Goal: Task Accomplishment & Management: Complete application form

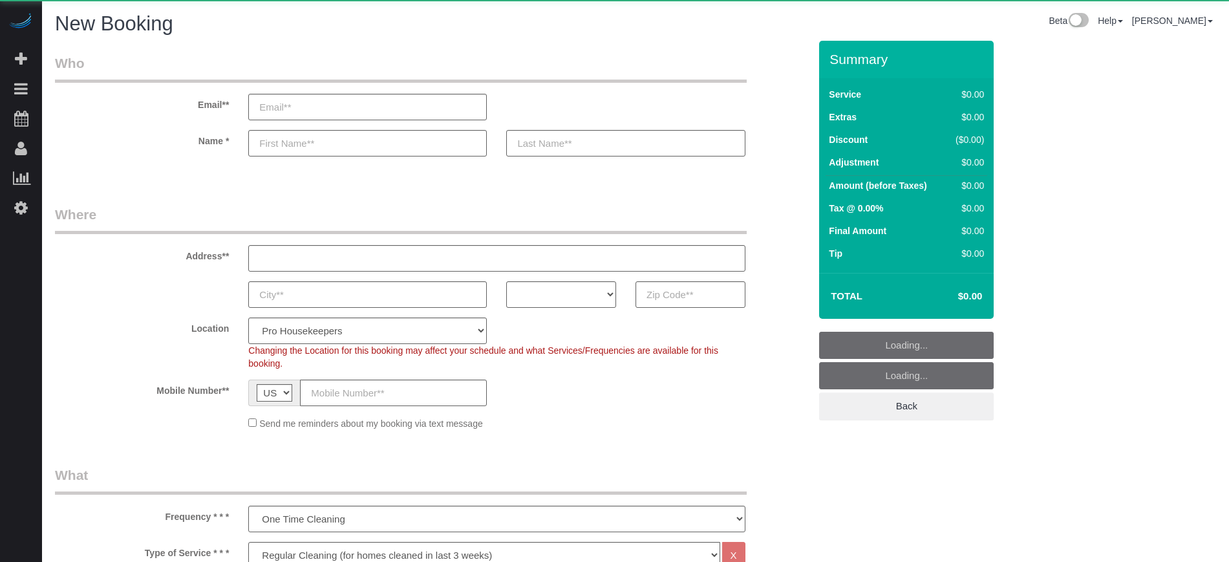
select select "4"
select select "number:9"
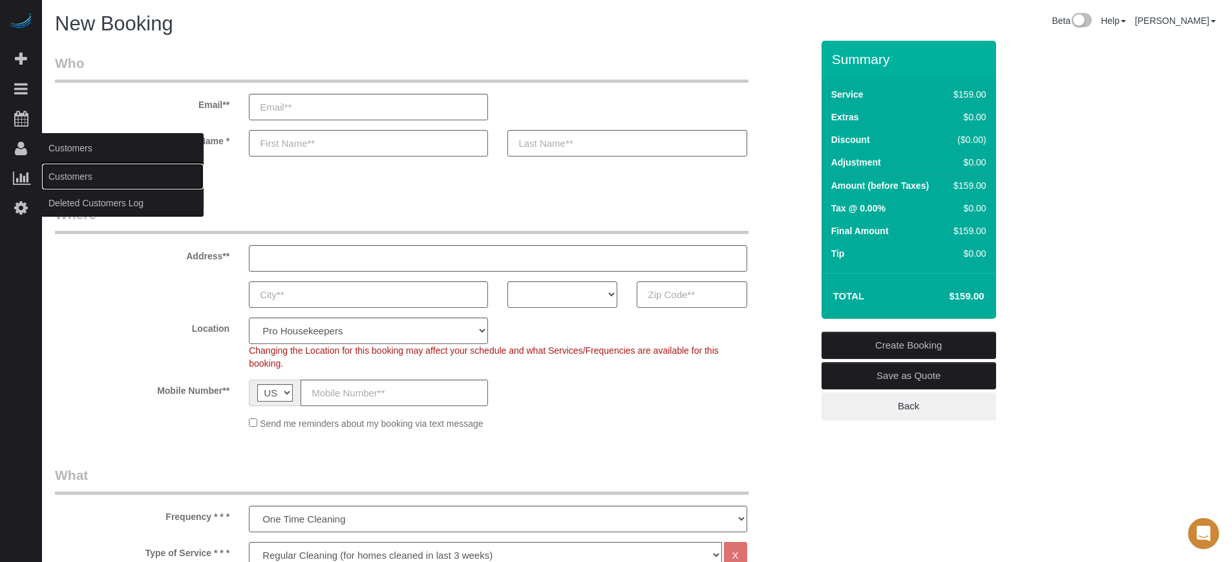
click at [77, 180] on link "Customers" at bounding box center [123, 177] width 162 height 26
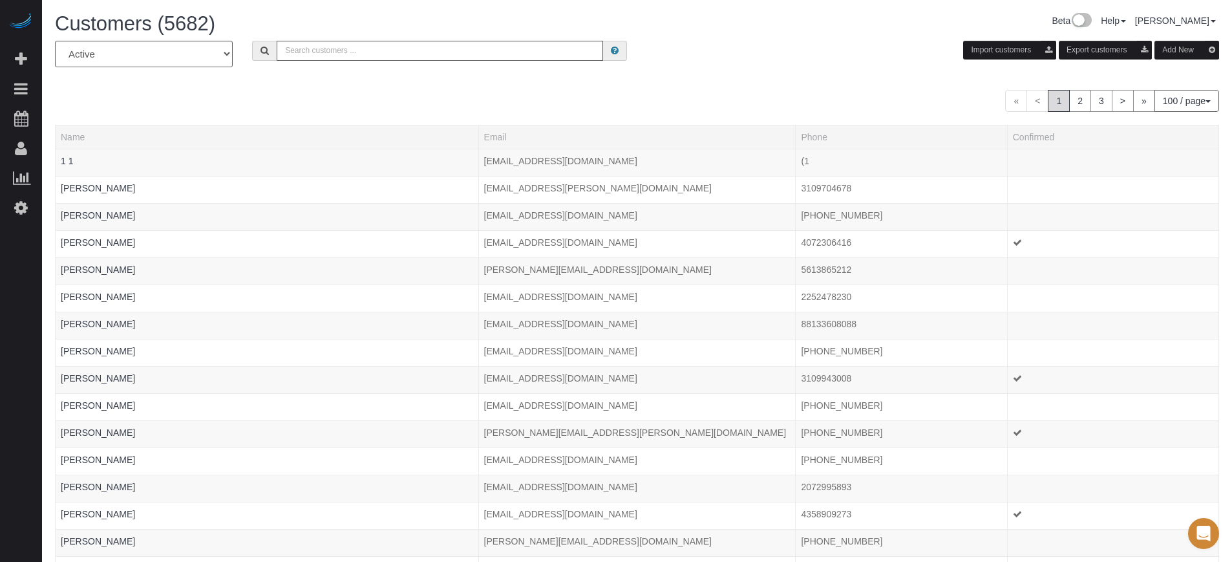
click at [271, 109] on div "« < 1 2 3 > » 100 / page 10 / page 20 / page 30 / page 40 / page 50 / page 100 …" at bounding box center [637, 101] width 1165 height 22
click at [270, 107] on div "« < 1 2 3 > » 100 / page 10 / page 20 / page 30 / page 40 / page 50 / page 100 …" at bounding box center [637, 101] width 1165 height 22
click at [282, 96] on div "« < 1 2 3 > » 100 / page 10 / page 20 / page 30 / page 40 / page 50 / page 100 …" at bounding box center [637, 101] width 1165 height 22
click at [1174, 49] on button "Add New" at bounding box center [1187, 50] width 65 height 19
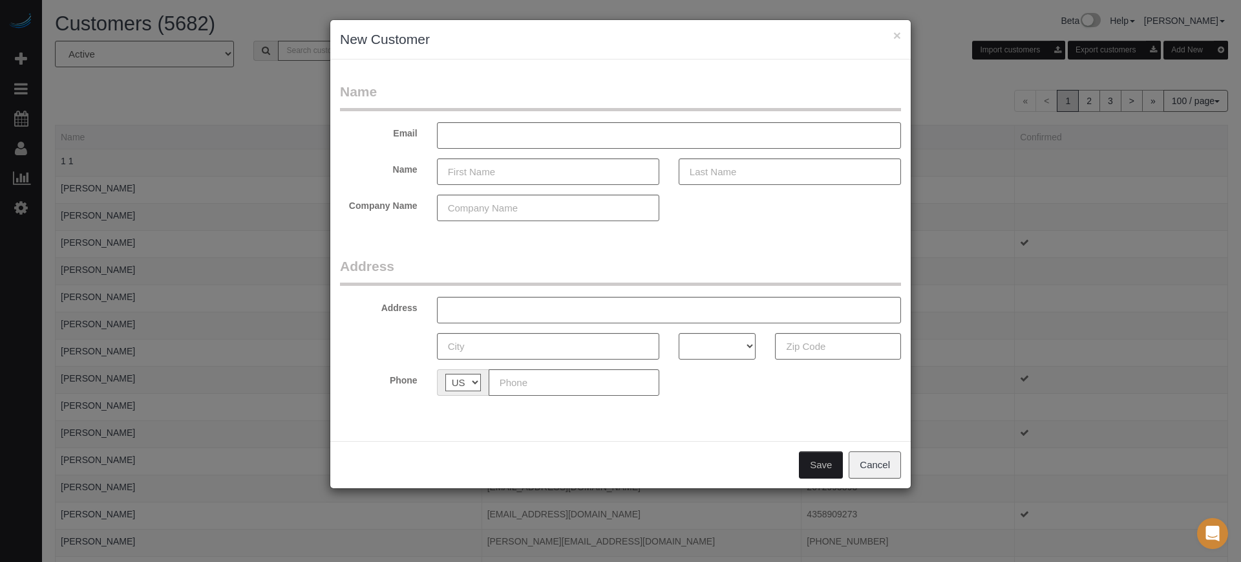
click at [477, 257] on legend "Address" at bounding box center [620, 271] width 561 height 29
click at [872, 457] on button "Cancel" at bounding box center [875, 464] width 52 height 27
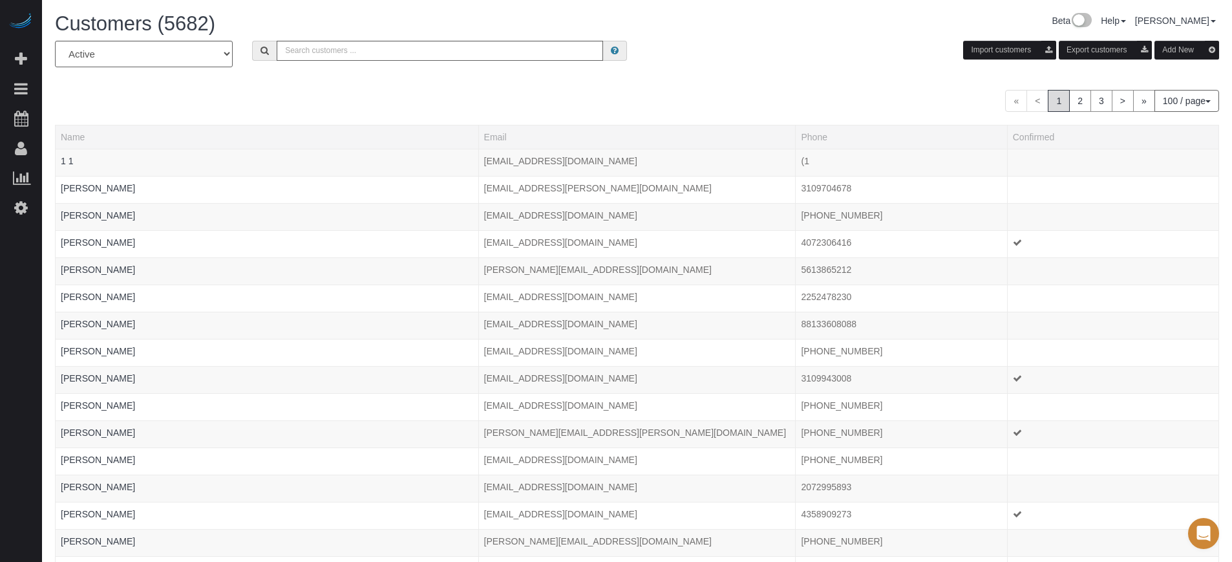
click at [769, 91] on div "« < 1 2 3 > » 100 / page 10 / page 20 / page 30 / page 40 / page 50 / page 100 …" at bounding box center [637, 101] width 1165 height 22
click at [622, 100] on div "« < 1 2 3 > » 100 / page 10 / page 20 / page 30 / page 40 / page 50 / page 100 …" at bounding box center [637, 101] width 1165 height 22
click at [526, 31] on h1 "Customers (5682)" at bounding box center [341, 24] width 573 height 22
click at [507, 17] on h1 "Customers (5682)" at bounding box center [341, 24] width 573 height 22
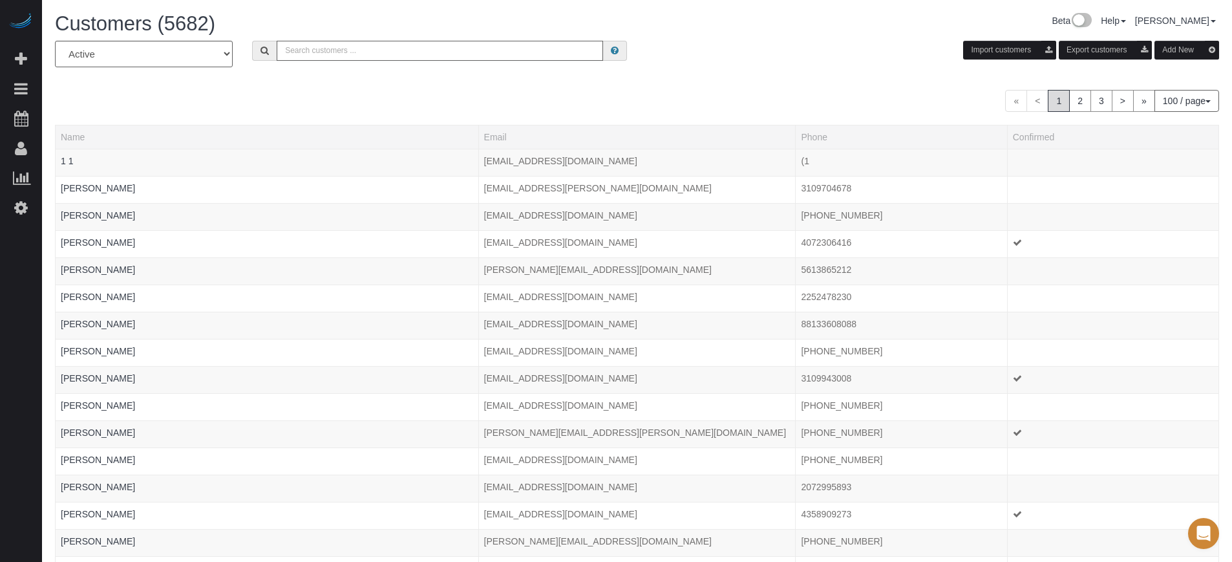
click at [513, 54] on input "text" at bounding box center [440, 51] width 327 height 20
click at [520, 104] on div "« < 1 2 3 > » 100 / page 10 / page 20 / page 30 / page 40 / page 50 / page 100 …" at bounding box center [637, 101] width 1165 height 22
click at [511, 52] on input "text" at bounding box center [440, 51] width 327 height 20
click at [503, 21] on h1 "Customers (5682)" at bounding box center [341, 24] width 573 height 22
click at [506, 45] on input "text" at bounding box center [440, 51] width 327 height 20
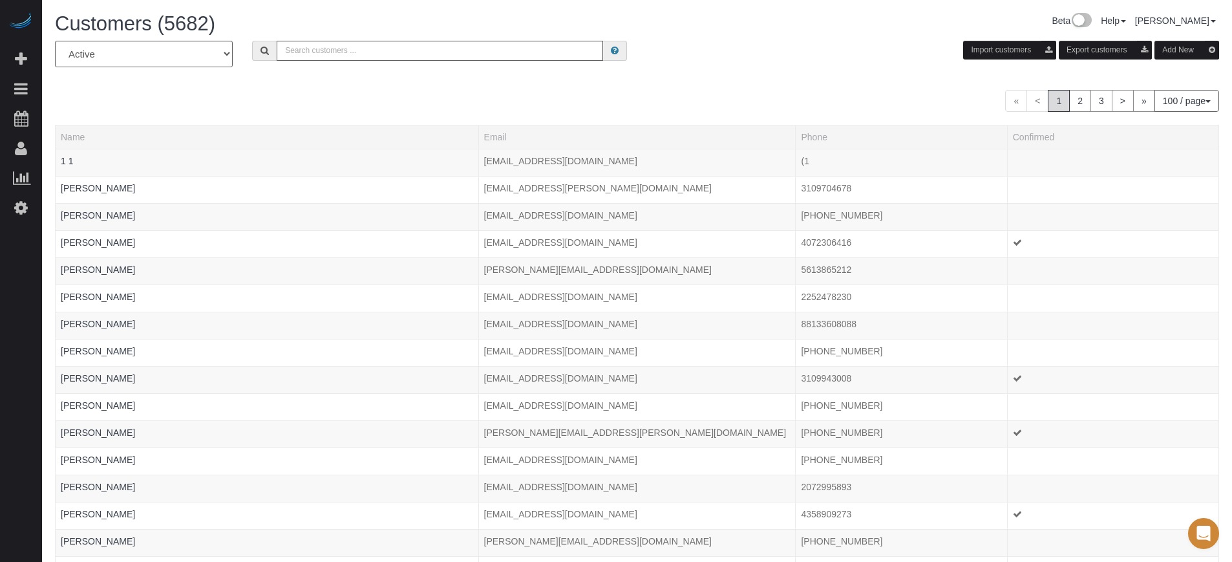
click at [507, 53] on input "text" at bounding box center [440, 51] width 327 height 20
click at [504, 23] on h1 "Customers (5682)" at bounding box center [341, 24] width 573 height 22
click at [506, 52] on input "text" at bounding box center [440, 51] width 327 height 20
click at [515, 100] on div "« < 1 2 3 > » 100 / page 10 / page 20 / page 30 / page 40 / page 50 / page 100 …" at bounding box center [637, 101] width 1165 height 22
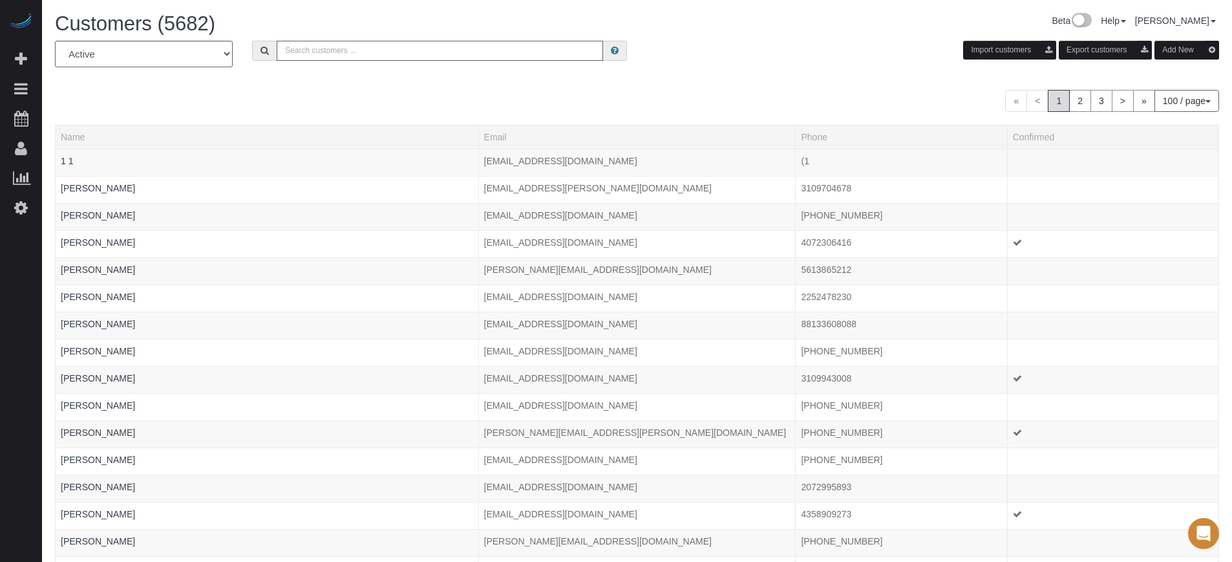
click at [514, 53] on input "text" at bounding box center [440, 51] width 327 height 20
click at [515, 19] on h1 "Customers (5682)" at bounding box center [341, 24] width 573 height 22
click at [522, 42] on input "text" at bounding box center [440, 51] width 327 height 20
click at [677, 37] on div "Customers (5682) Beta Help Help Docs Take a Tour Contact Support [PERSON_NAME] …" at bounding box center [637, 27] width 1184 height 28
